Goal: Task Accomplishment & Management: Use online tool/utility

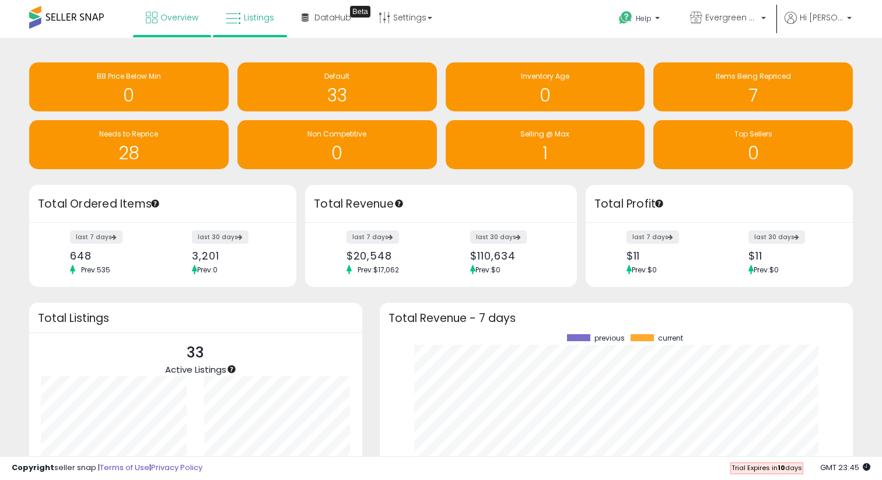
scroll to position [162, 450]
click at [236, 26] on icon at bounding box center [233, 18] width 15 height 15
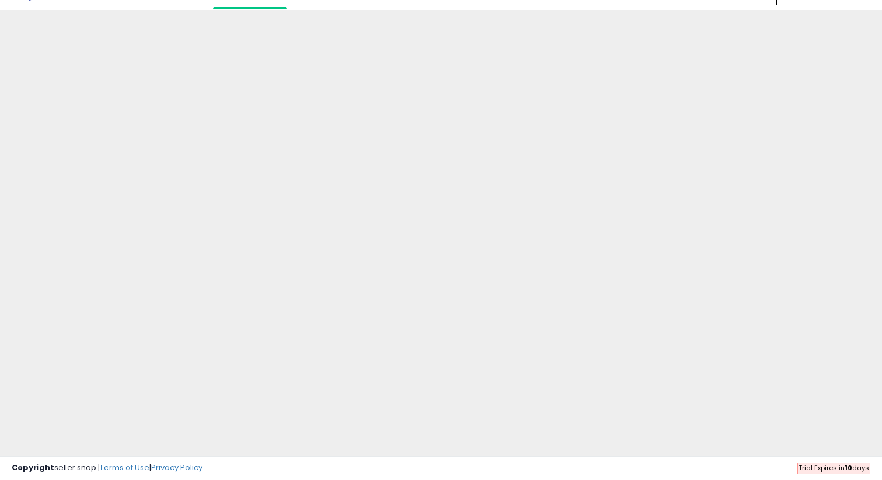
scroll to position [42, 0]
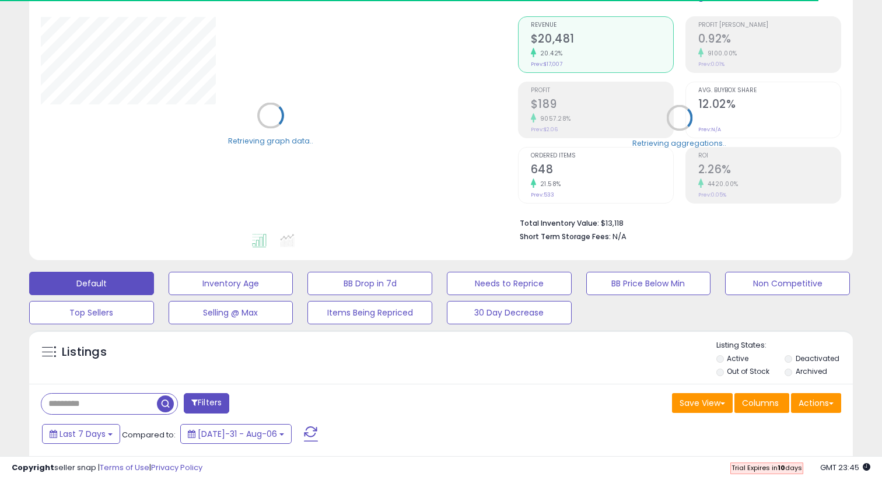
scroll to position [99, 0]
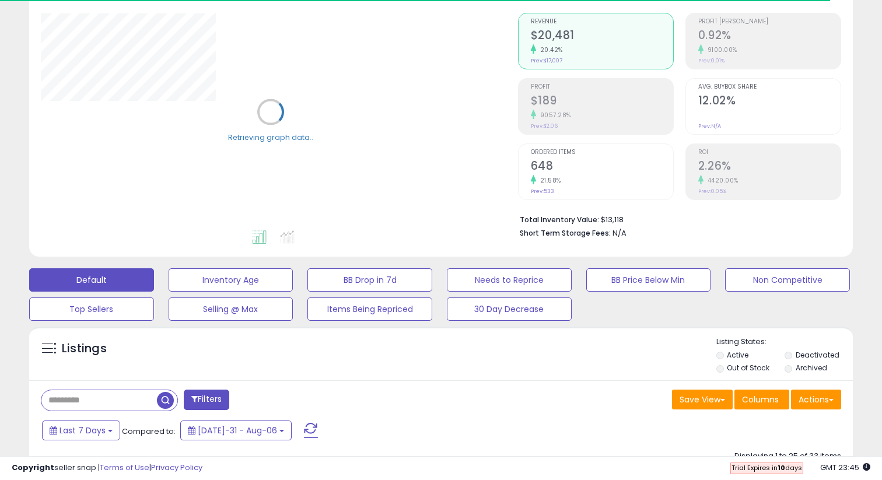
click at [100, 394] on input "text" at bounding box center [99, 400] width 116 height 20
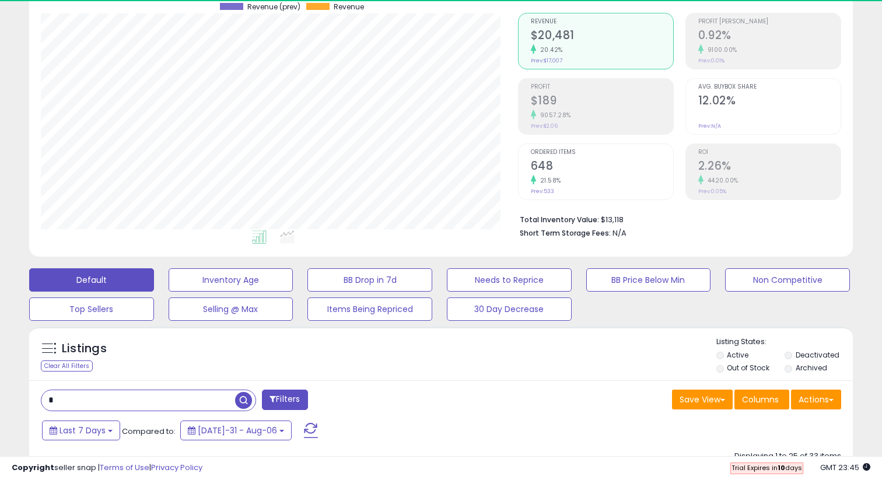
scroll to position [239, 477]
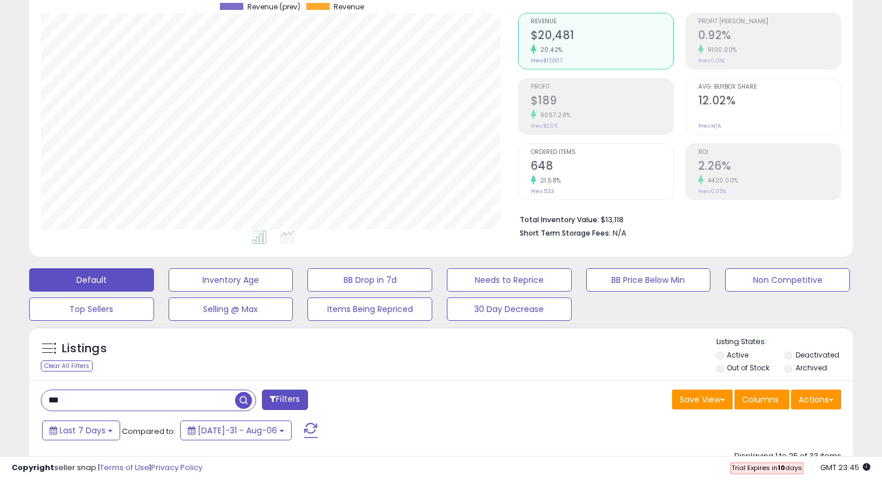
type input "***"
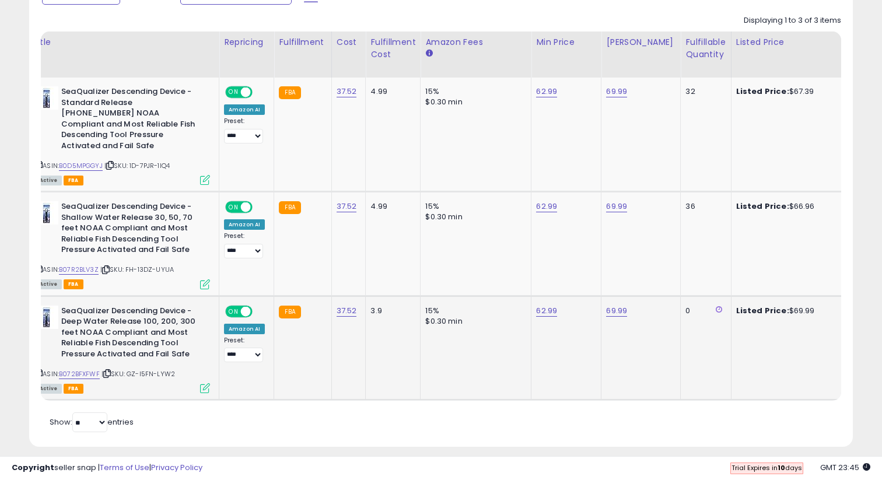
scroll to position [0, 53]
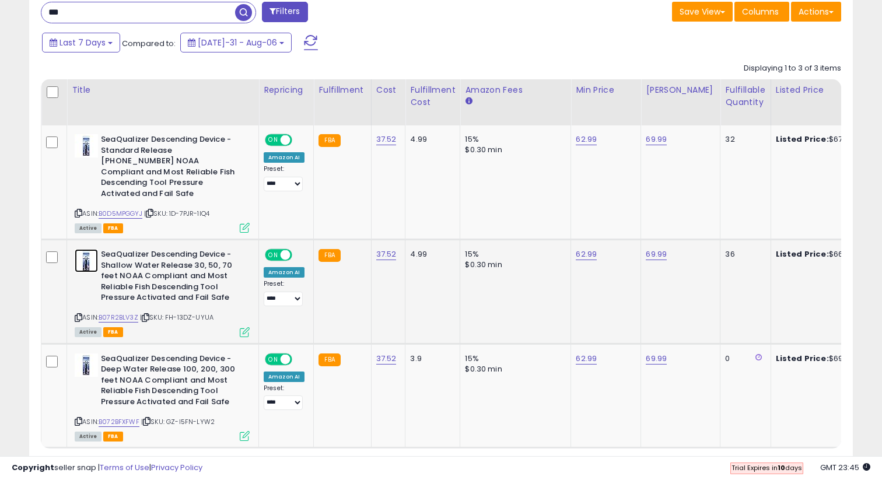
click at [91, 249] on img at bounding box center [86, 260] width 23 height 23
